Goal: Transaction & Acquisition: Download file/media

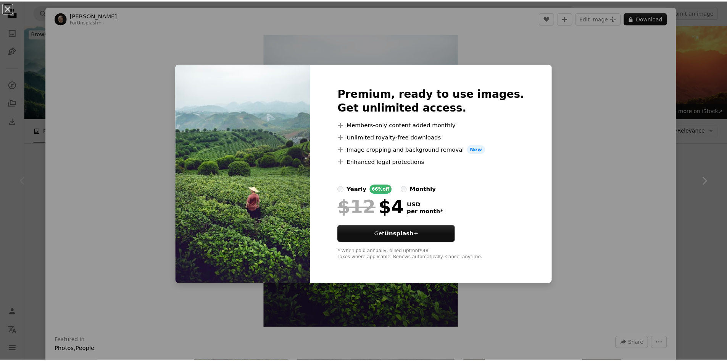
scroll to position [191, 0]
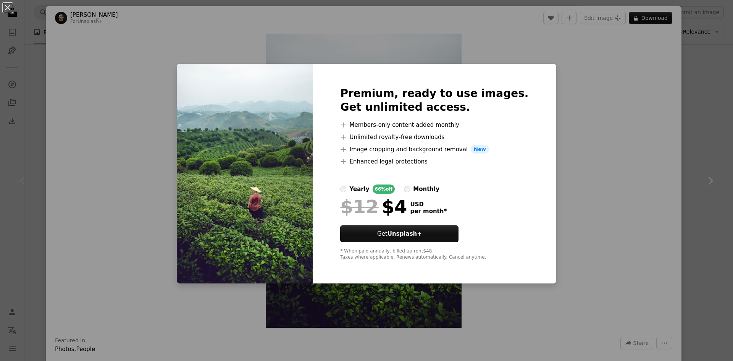
click at [112, 97] on div "An X shape Premium, ready to use images. Get unlimited access. A plus sign Memb…" at bounding box center [366, 180] width 733 height 361
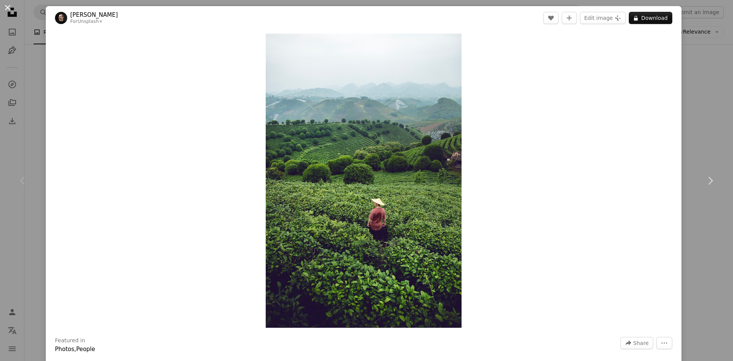
click at [5, 9] on button "An X shape" at bounding box center [7, 7] width 9 height 9
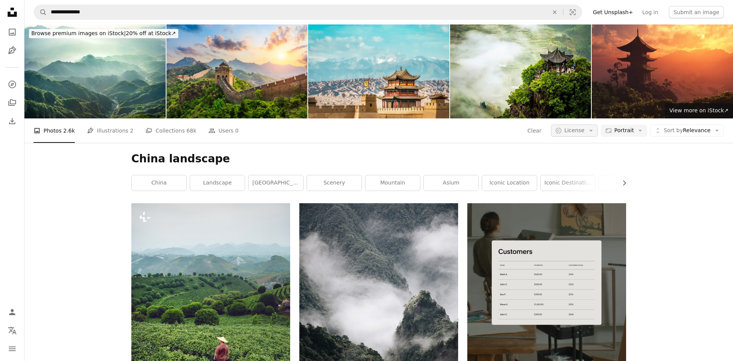
click at [575, 127] on span "License" at bounding box center [574, 130] width 20 height 6
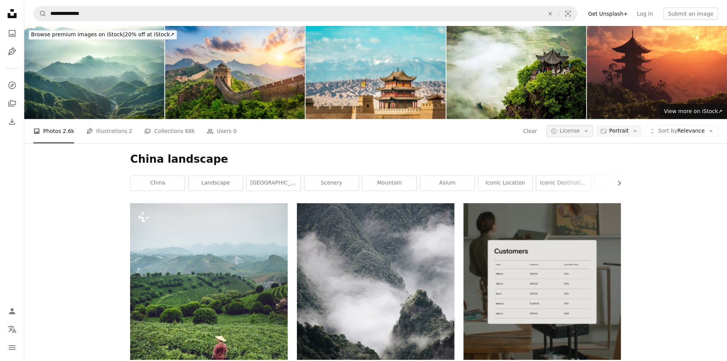
scroll to position [76, 0]
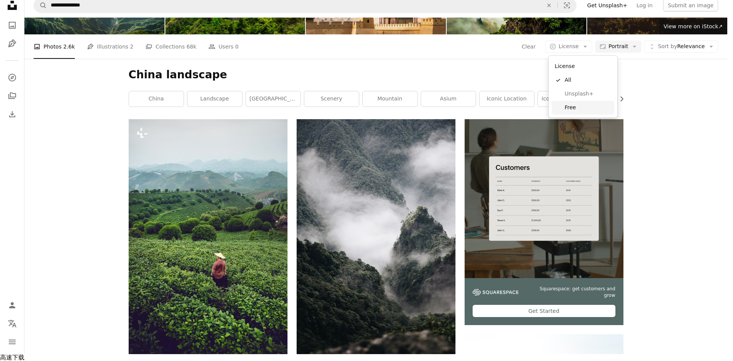
click at [579, 111] on span "Free" at bounding box center [588, 108] width 47 height 8
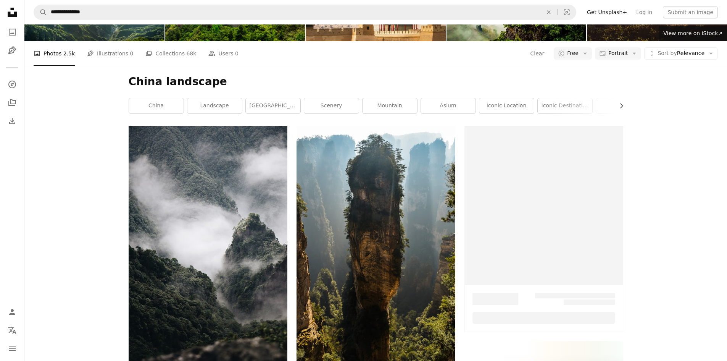
scroll to position [115, 0]
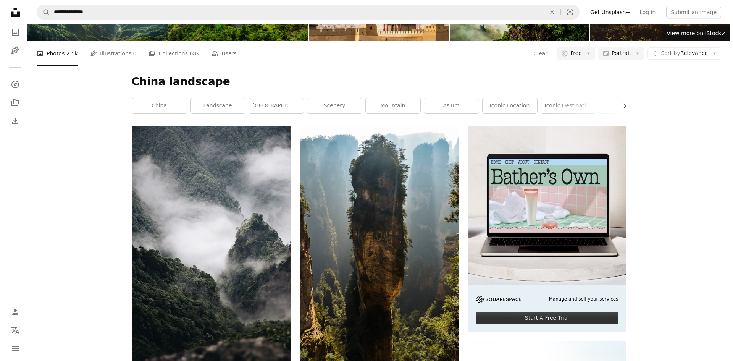
scroll to position [420, 0]
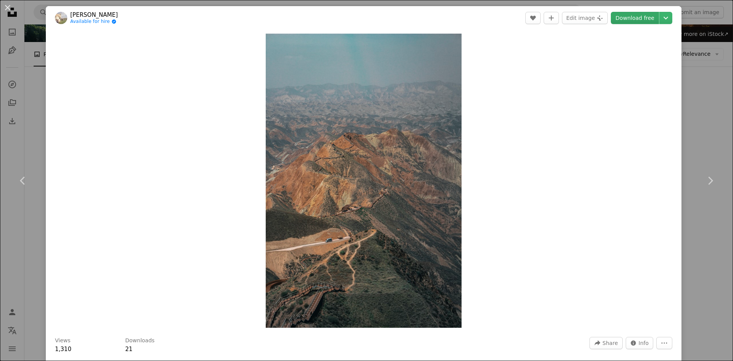
click at [628, 21] on link "Download free" at bounding box center [635, 18] width 48 height 12
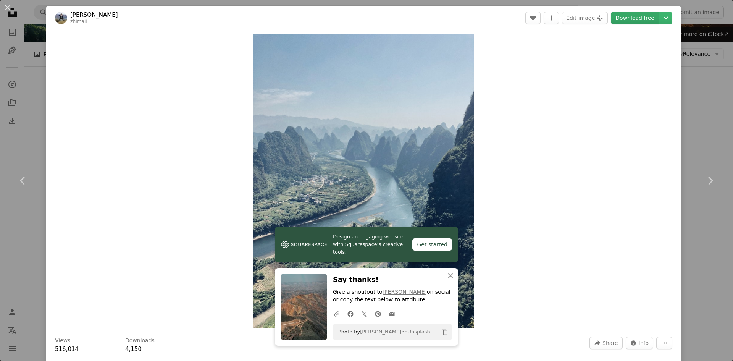
click at [623, 18] on link "Download free" at bounding box center [635, 18] width 48 height 12
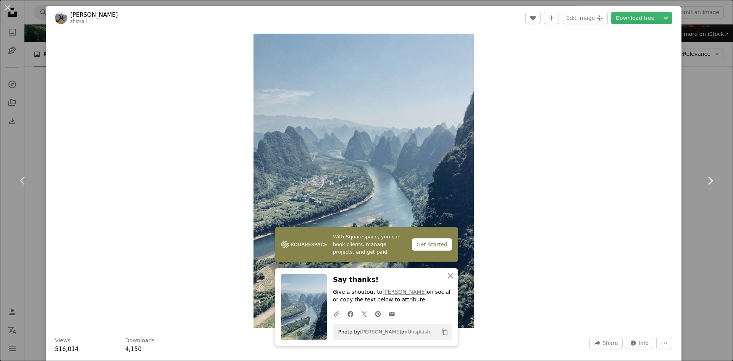
click at [702, 167] on link "Chevron right" at bounding box center [710, 180] width 46 height 73
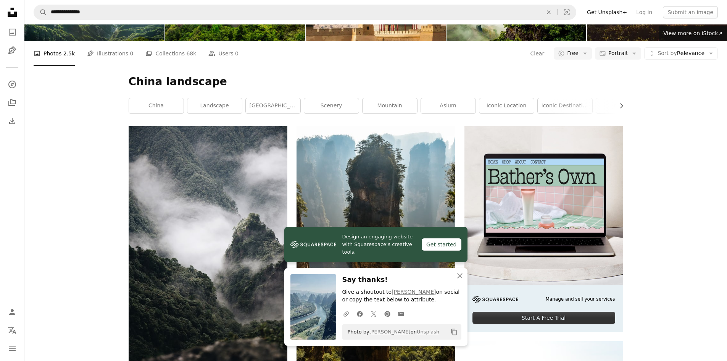
scroll to position [840, 0]
click at [459, 277] on icon "button" at bounding box center [459, 275] width 5 height 5
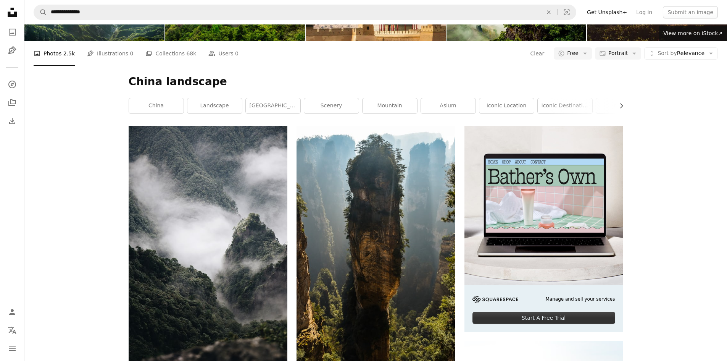
scroll to position [1031, 0]
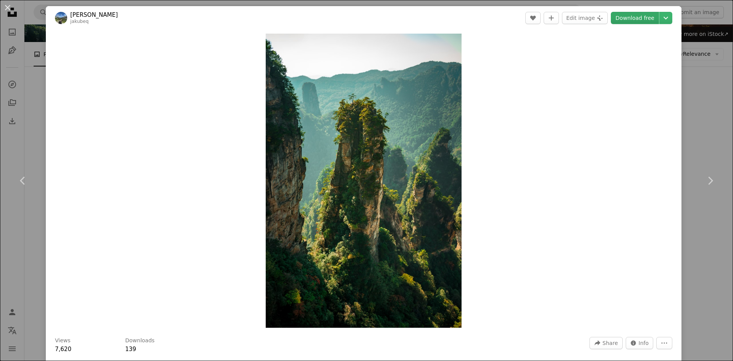
click at [630, 18] on link "Download free" at bounding box center [635, 18] width 48 height 12
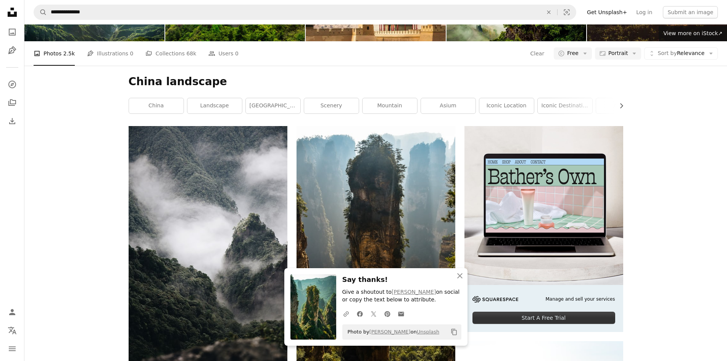
click at [459, 278] on icon "An X shape" at bounding box center [459, 275] width 9 height 9
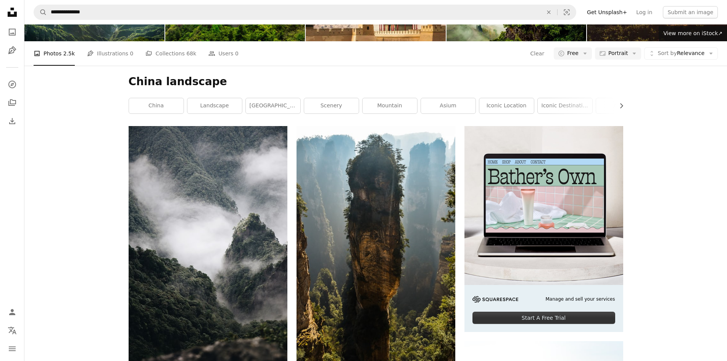
scroll to position [2634, 0]
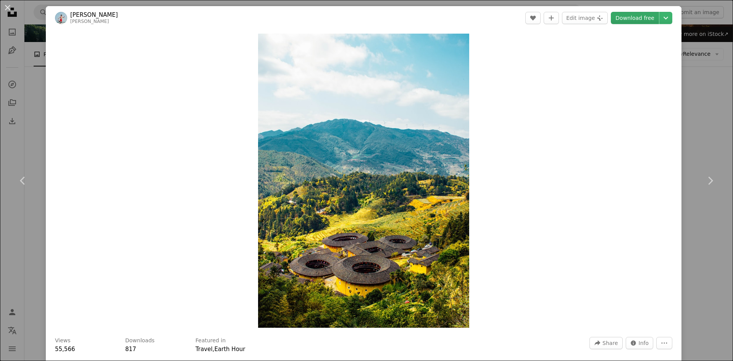
click at [634, 20] on link "Download free" at bounding box center [635, 18] width 48 height 12
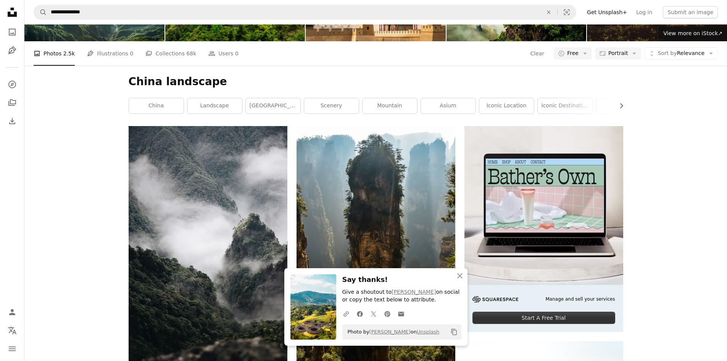
click at [460, 277] on icon "An X shape" at bounding box center [459, 275] width 9 height 9
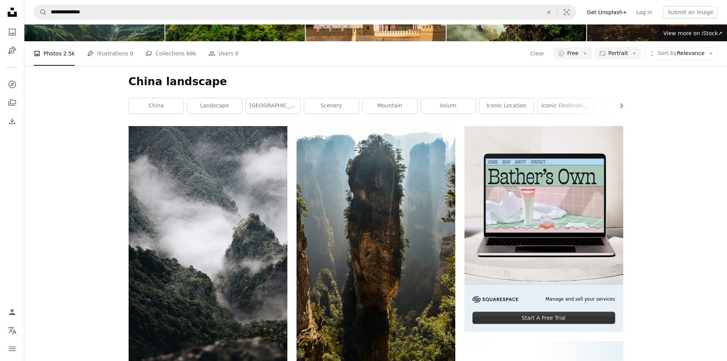
scroll to position [3207, 0]
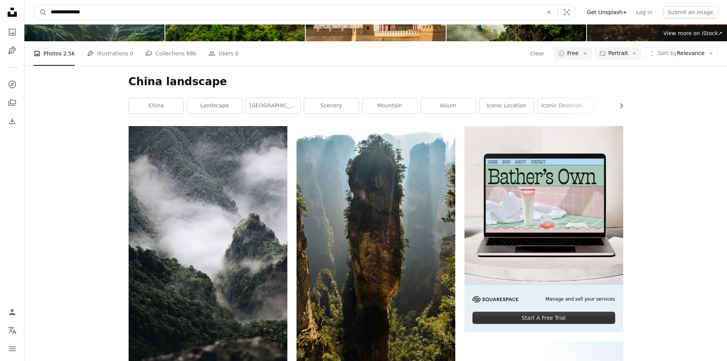
click at [210, 16] on input "**********" at bounding box center [294, 12] width 494 height 15
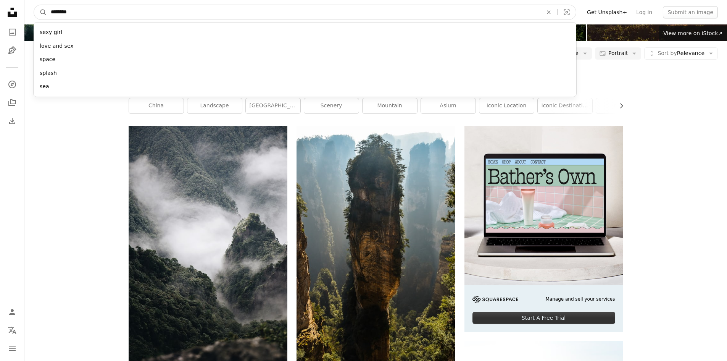
type input "********"
click button "A magnifying glass" at bounding box center [40, 12] width 13 height 15
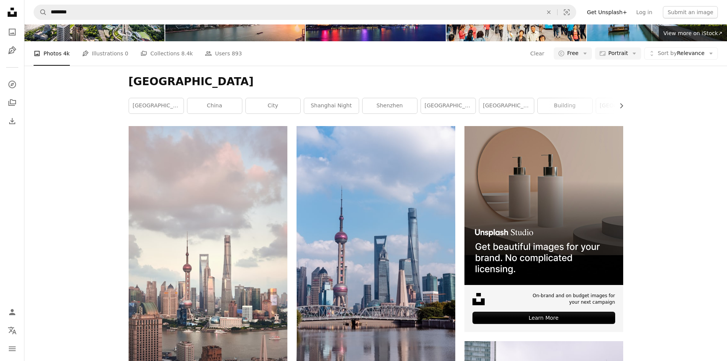
scroll to position [191, 0]
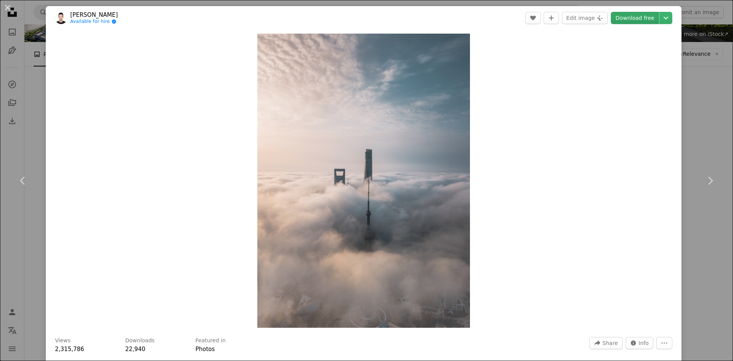
click at [632, 19] on link "Download free" at bounding box center [635, 18] width 48 height 12
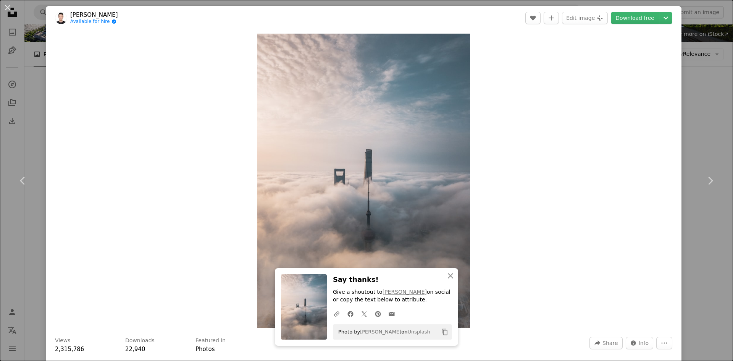
click at [711, 92] on div "An X shape Chevron left Chevron right [PERSON_NAME] Available for hire A checkm…" at bounding box center [366, 180] width 733 height 361
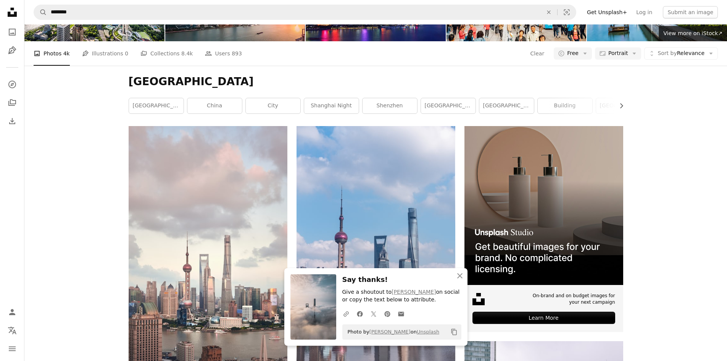
scroll to position [993, 0]
click at [459, 277] on icon "An X shape" at bounding box center [459, 275] width 9 height 9
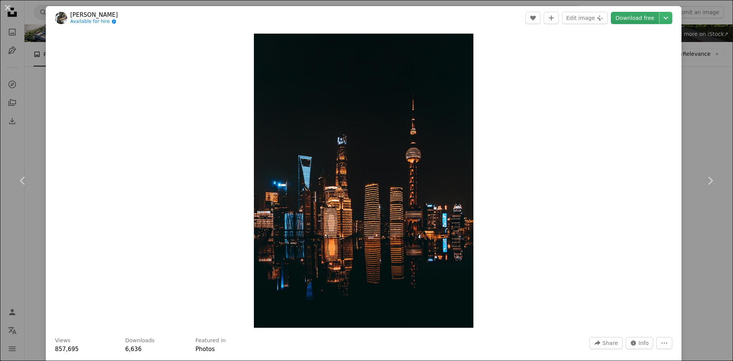
click at [628, 17] on link "Download free" at bounding box center [635, 18] width 48 height 12
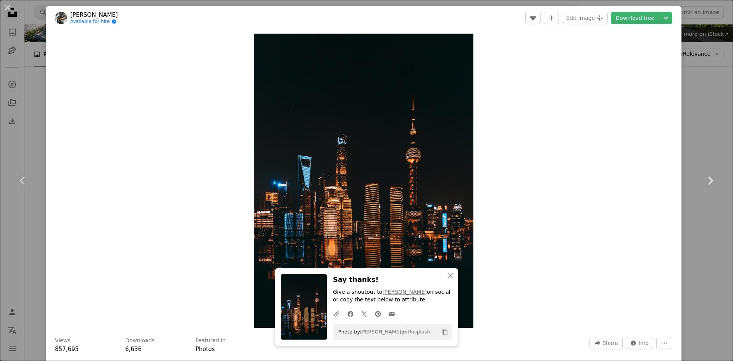
click at [687, 173] on link "Chevron right" at bounding box center [710, 180] width 46 height 73
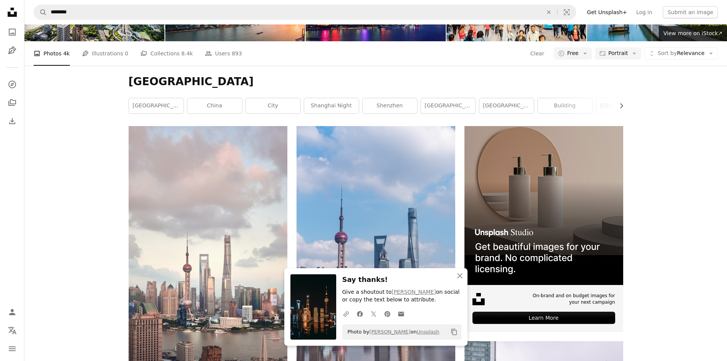
scroll to position [1565, 0]
drag, startPoint x: 460, startPoint y: 278, endPoint x: 571, endPoint y: 256, distance: 113.6
click at [460, 278] on icon "An X shape" at bounding box center [459, 275] width 9 height 9
